Goal: Complete application form

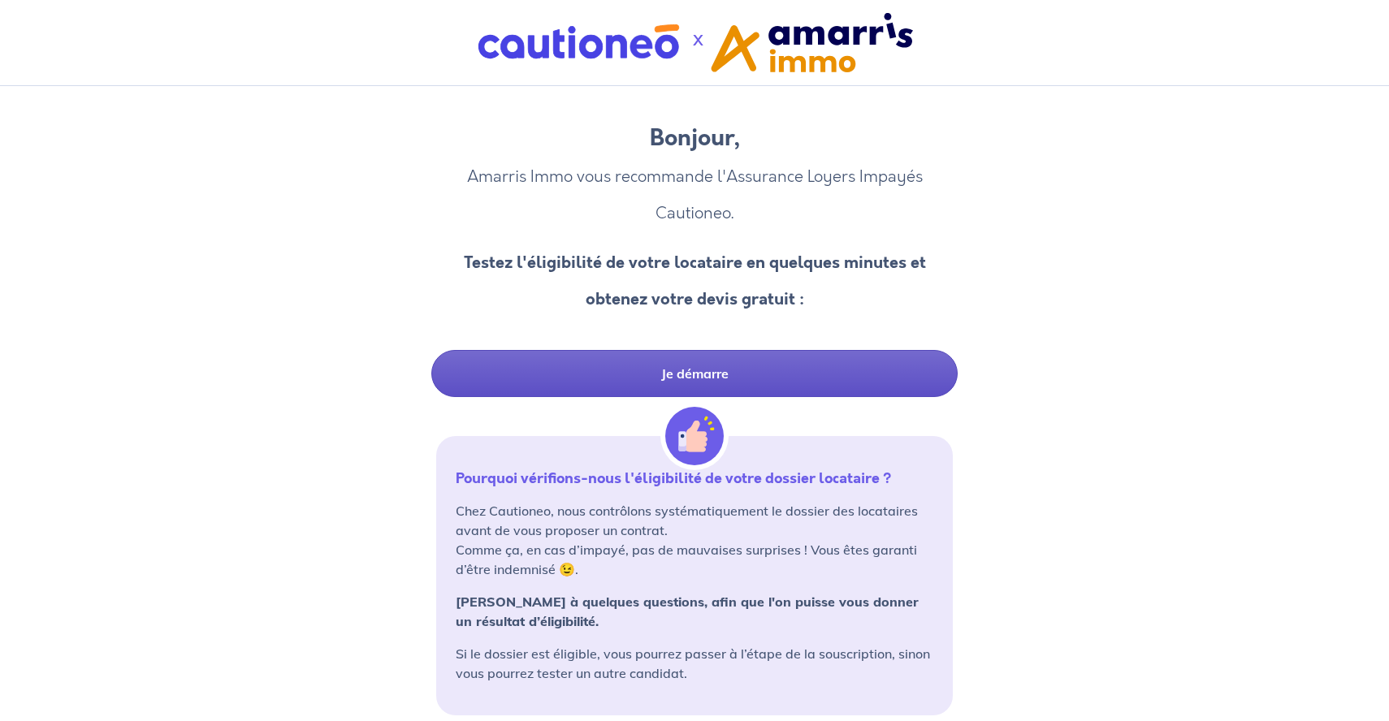
click at [797, 357] on link "Je démarre" at bounding box center [694, 373] width 526 height 47
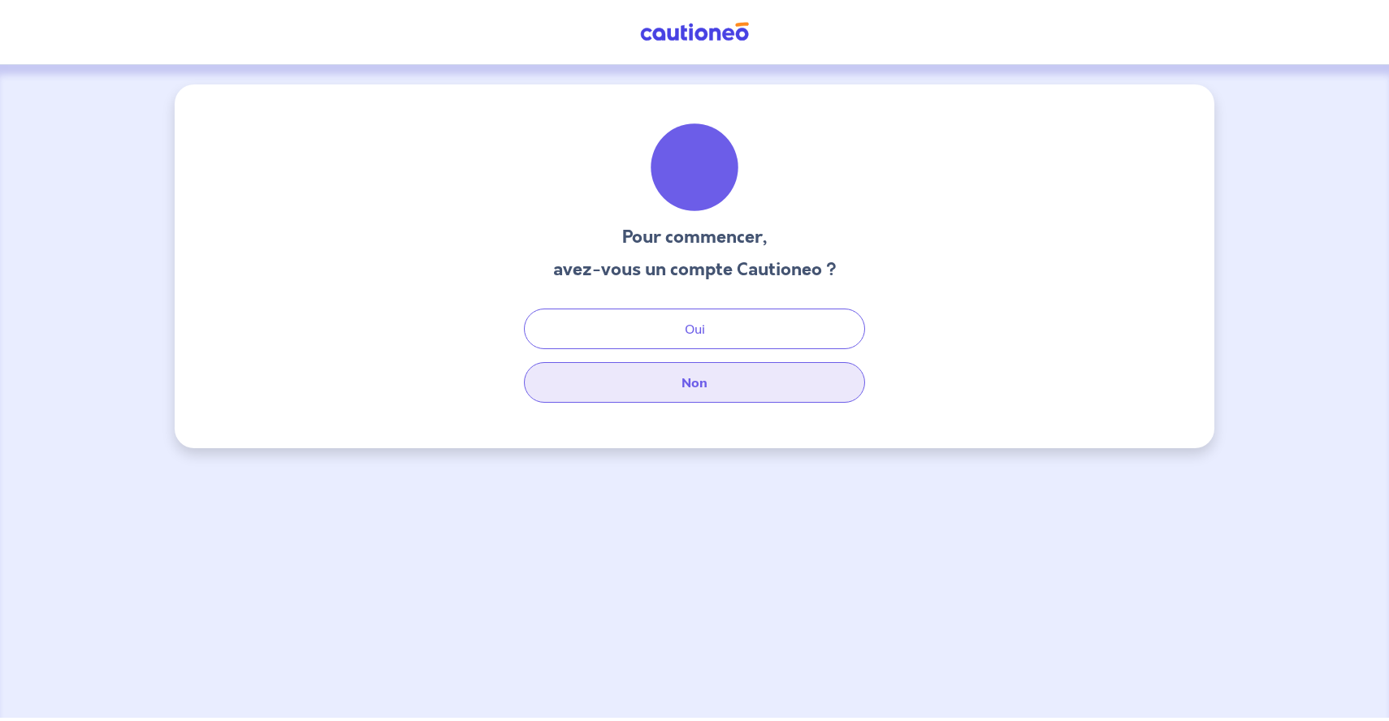
click at [783, 380] on button "Non" at bounding box center [694, 382] width 341 height 41
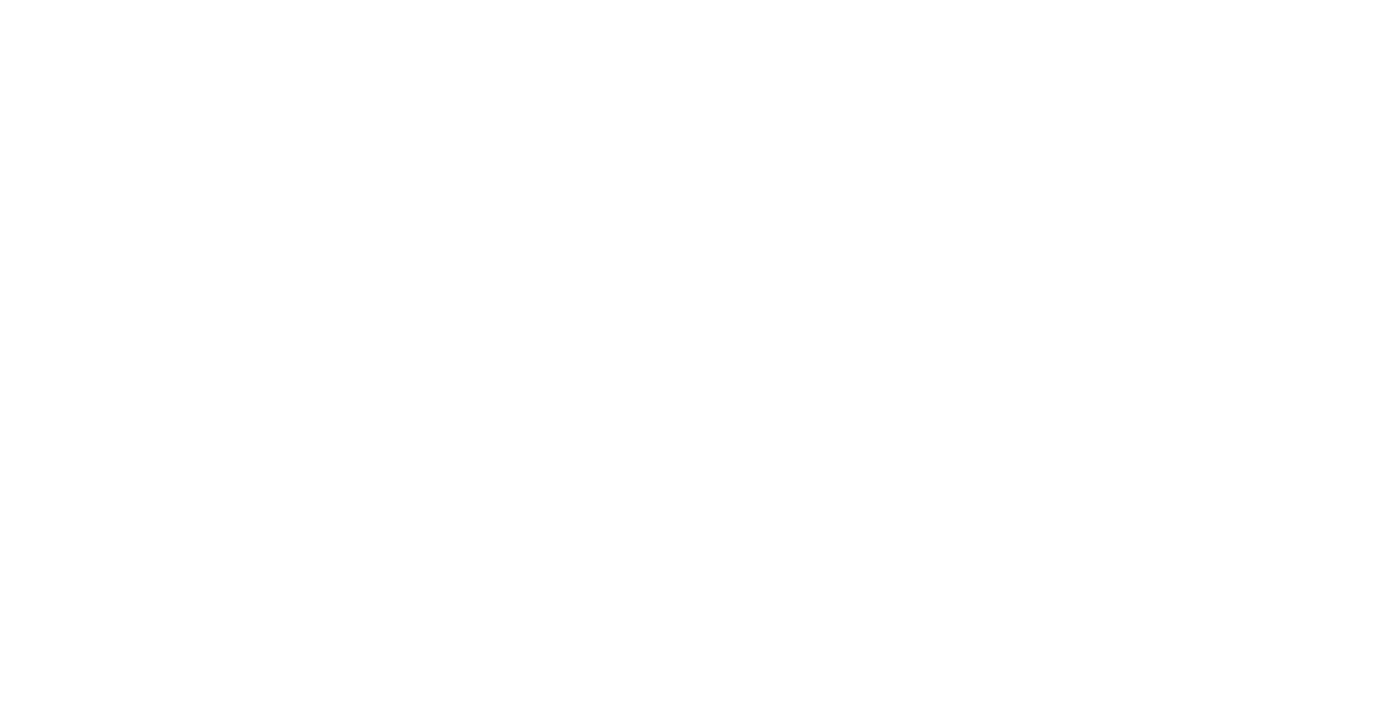
select select "FR"
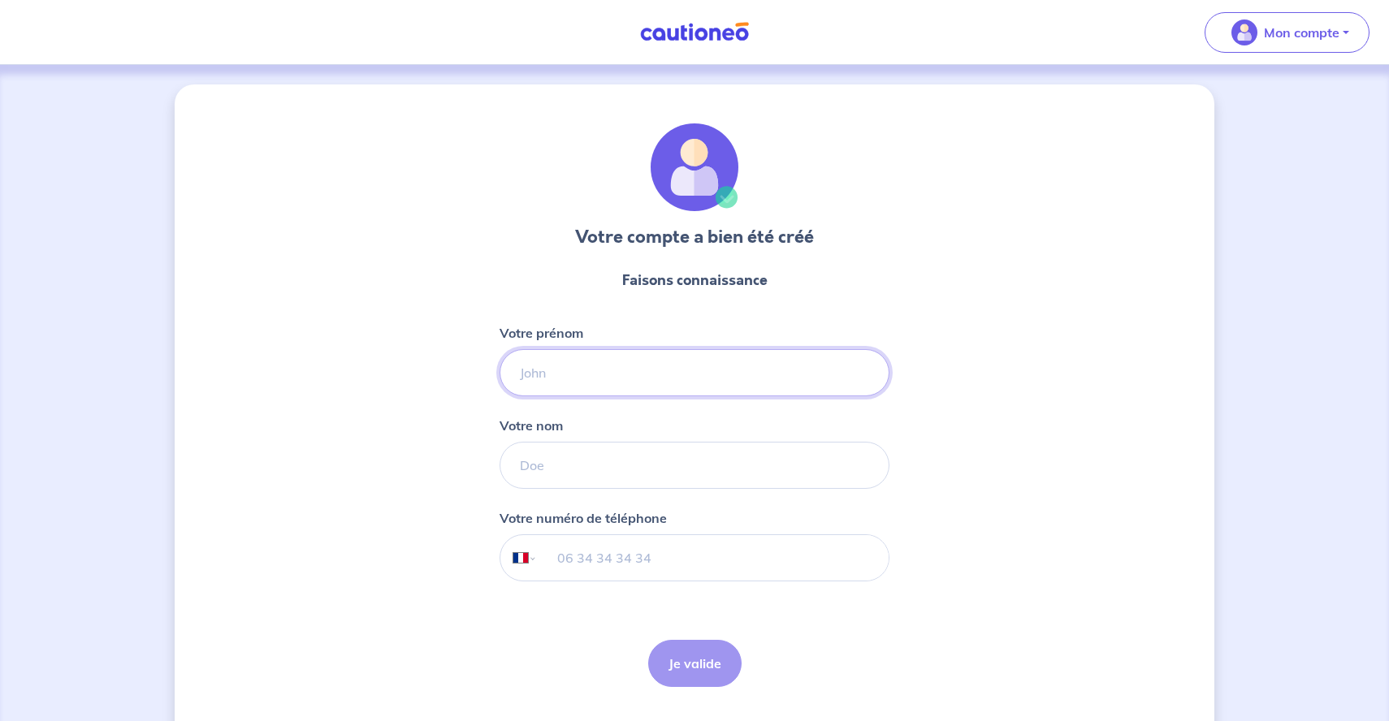
click at [702, 372] on input "Votre prénom" at bounding box center [694, 372] width 390 height 47
type input "[PERSON_NAME]"
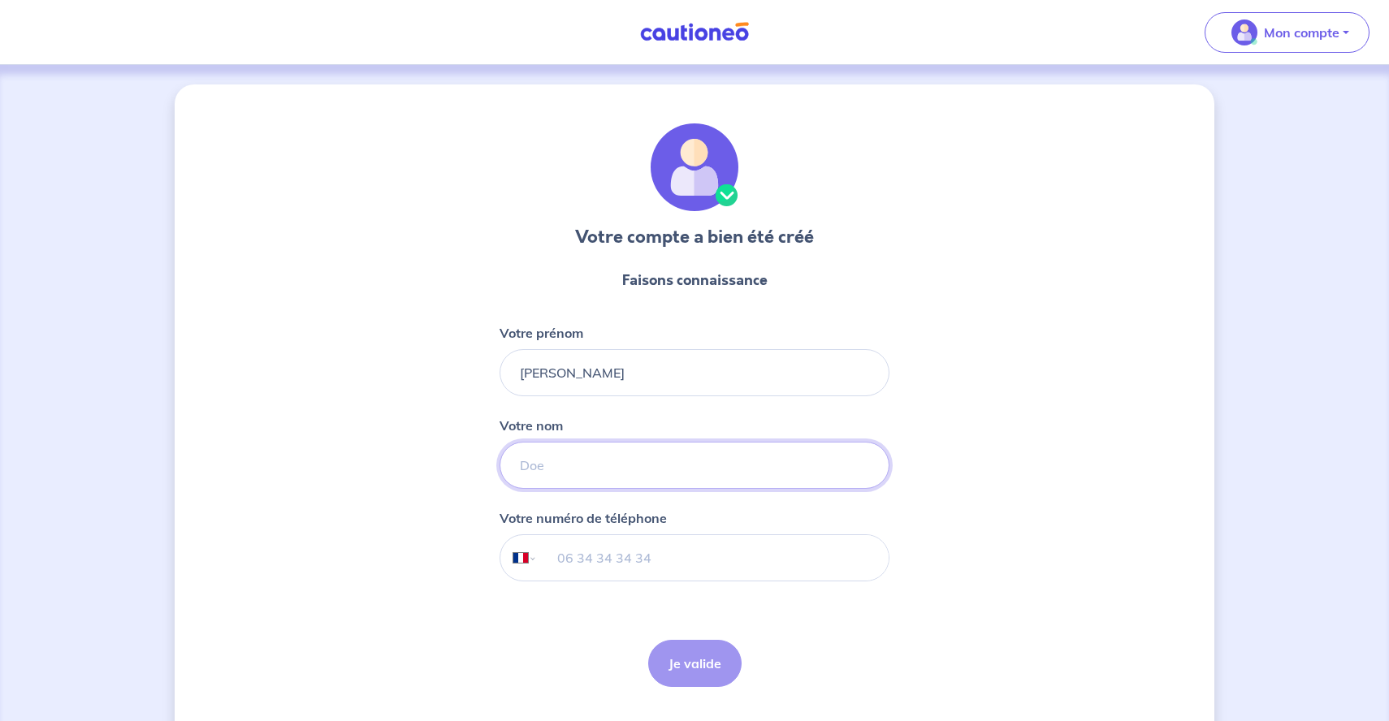
type input "Barbet"
type input "06 01 80 56 81"
click at [717, 667] on button "Je valide" at bounding box center [694, 663] width 93 height 47
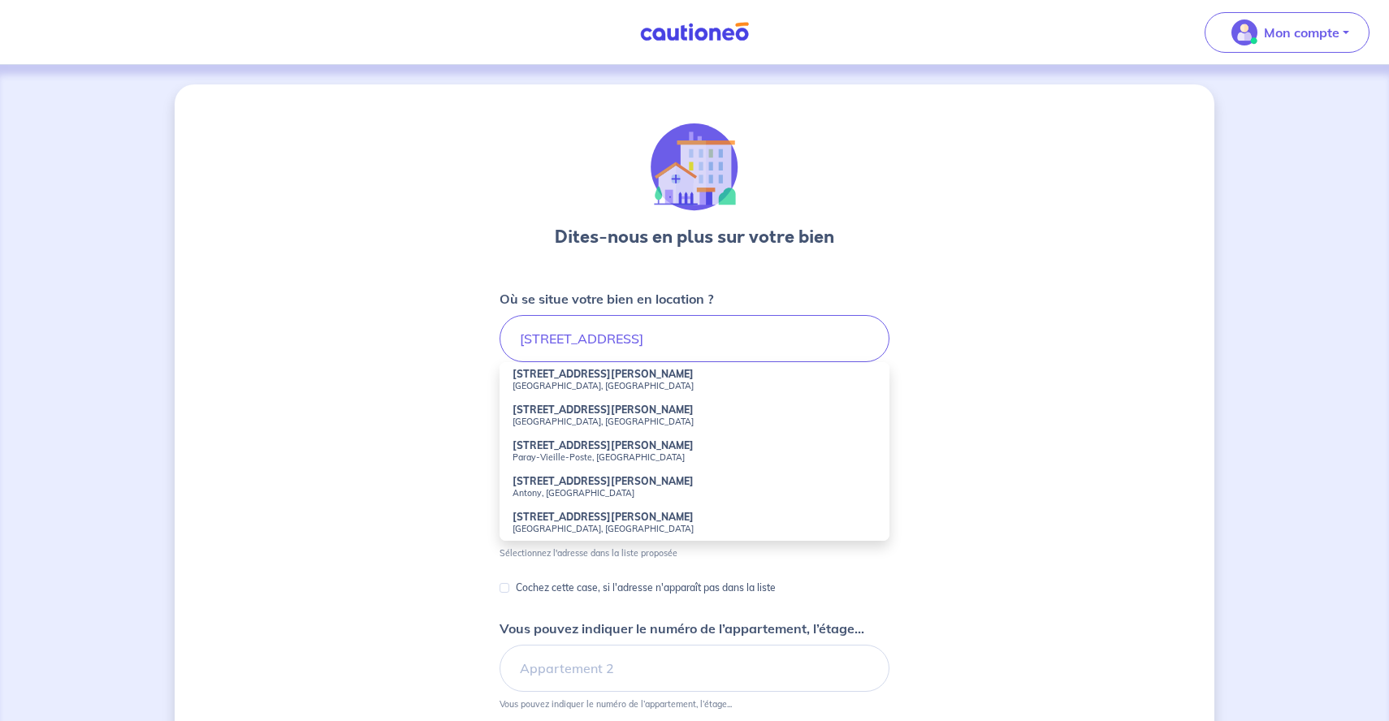
click at [612, 488] on small "Antony, [GEOGRAPHIC_DATA]" at bounding box center [694, 492] width 364 height 11
type input "[STREET_ADDRESS][PERSON_NAME]"
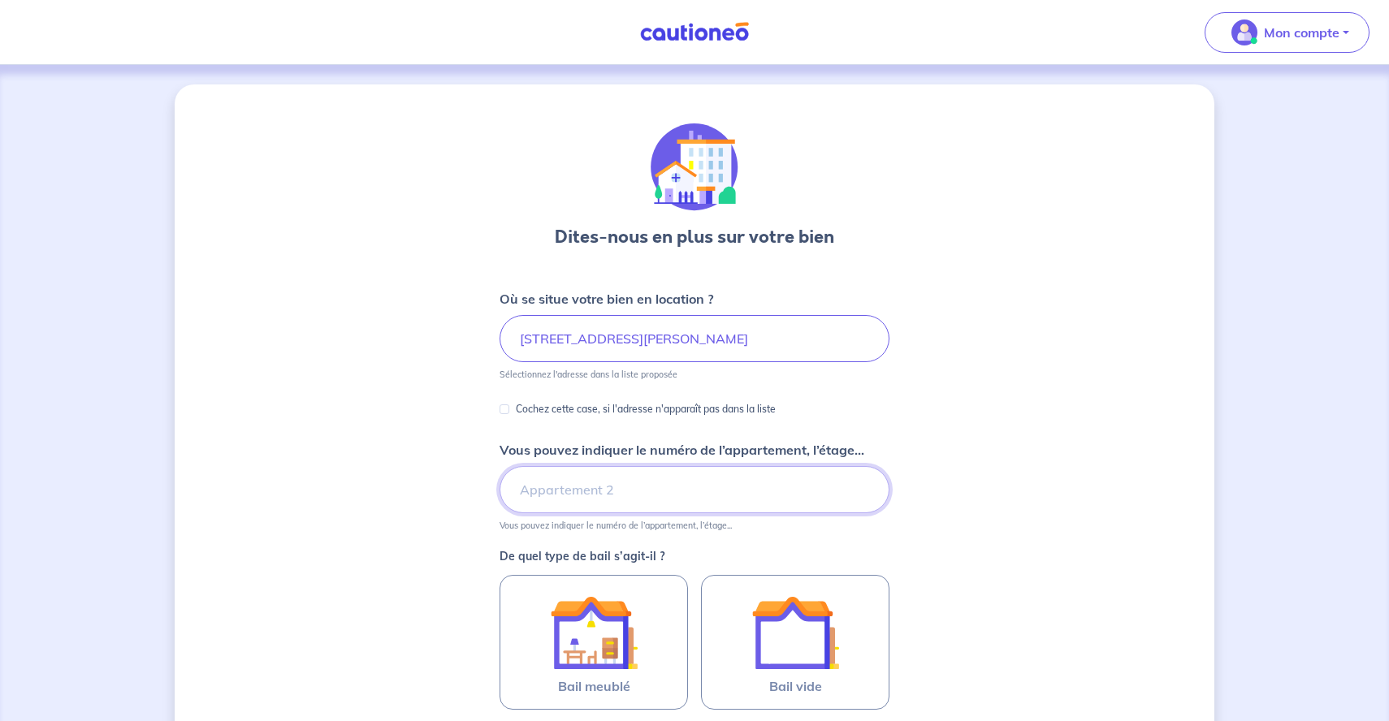
click at [612, 488] on input "Vous pouvez indiquer le numéro de l’appartement, l’étage..." at bounding box center [694, 489] width 390 height 47
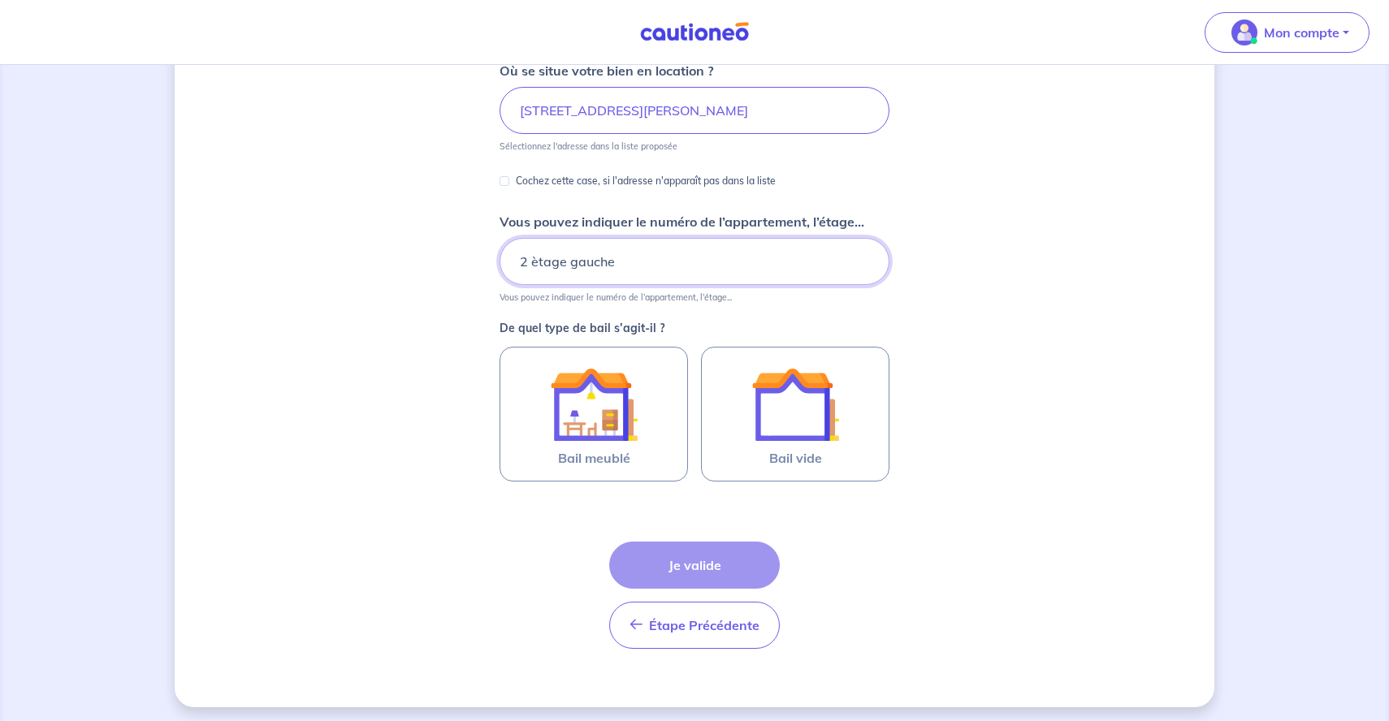
scroll to position [234, 0]
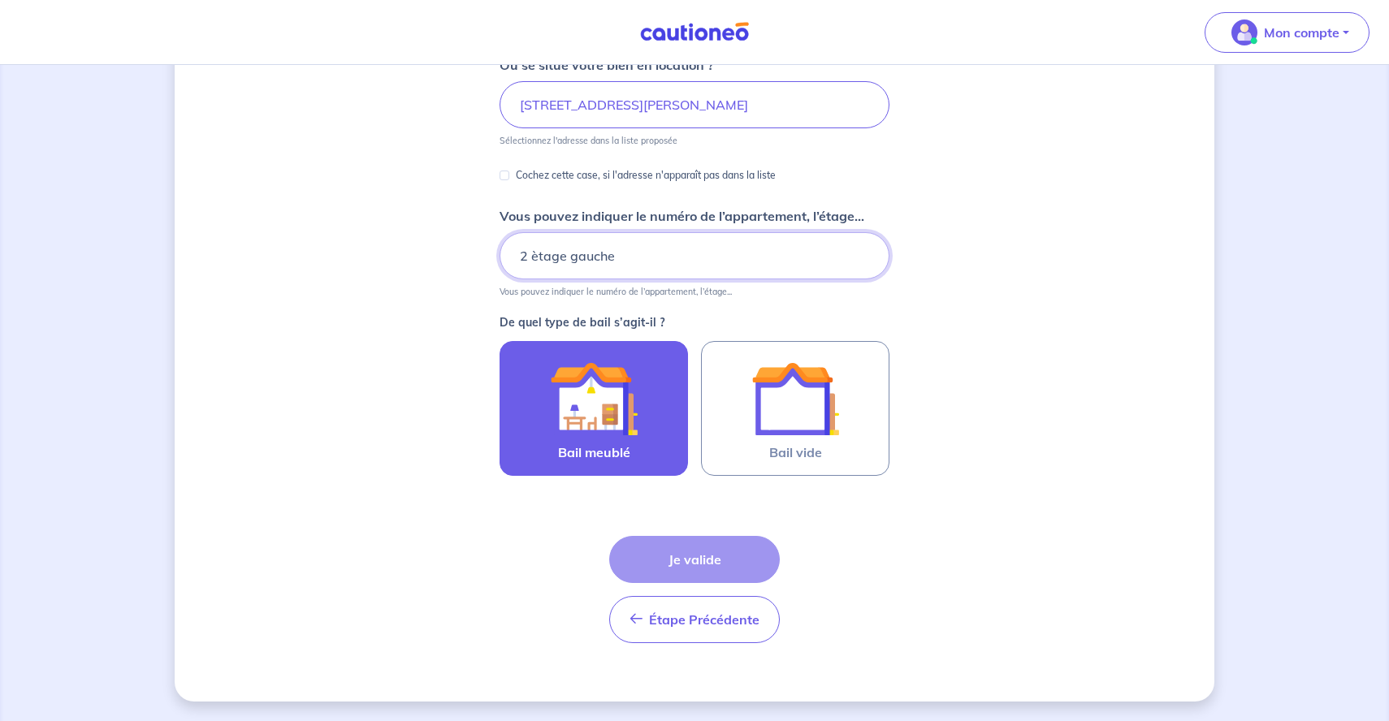
type input "2 ètage gauche"
click at [638, 444] on label "Bail meublé" at bounding box center [593, 408] width 188 height 135
click at [0, 0] on input "Bail meublé" at bounding box center [0, 0] width 0 height 0
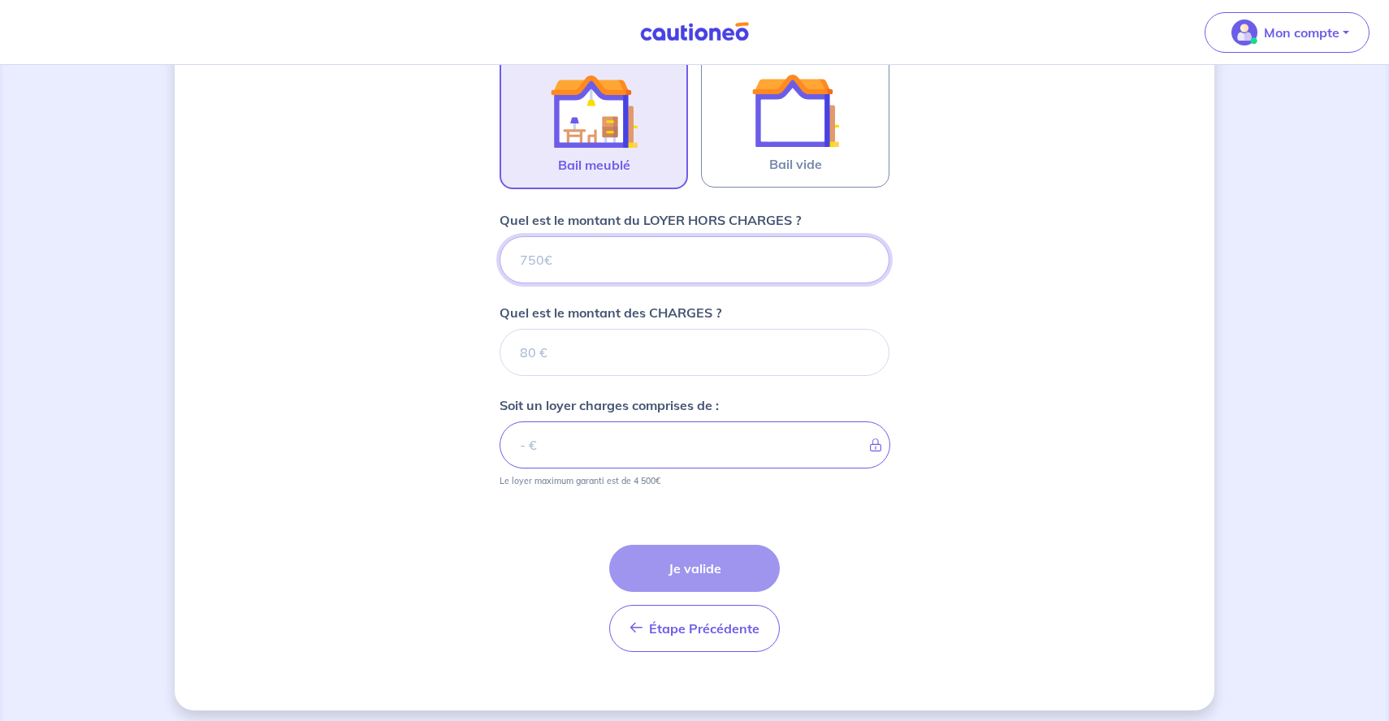
scroll to position [531, 0]
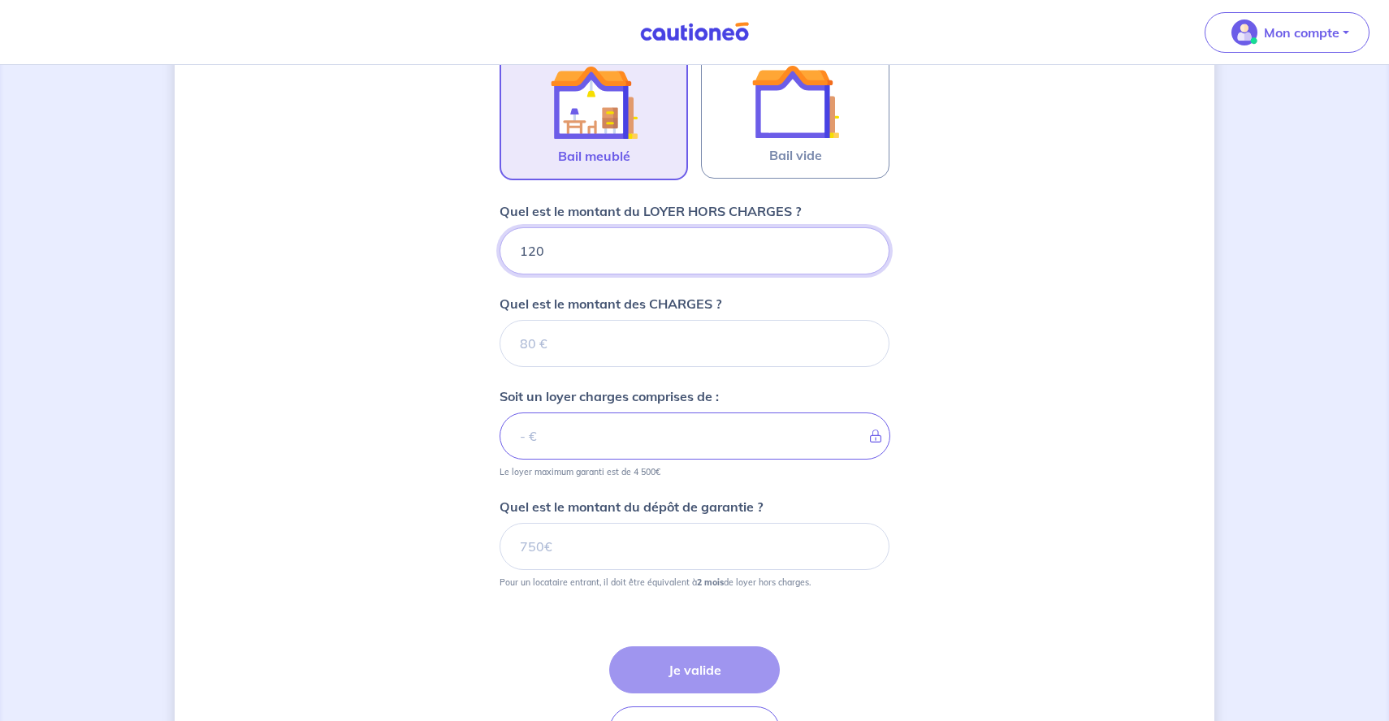
type input "1200"
